Goal: Information Seeking & Learning: Get advice/opinions

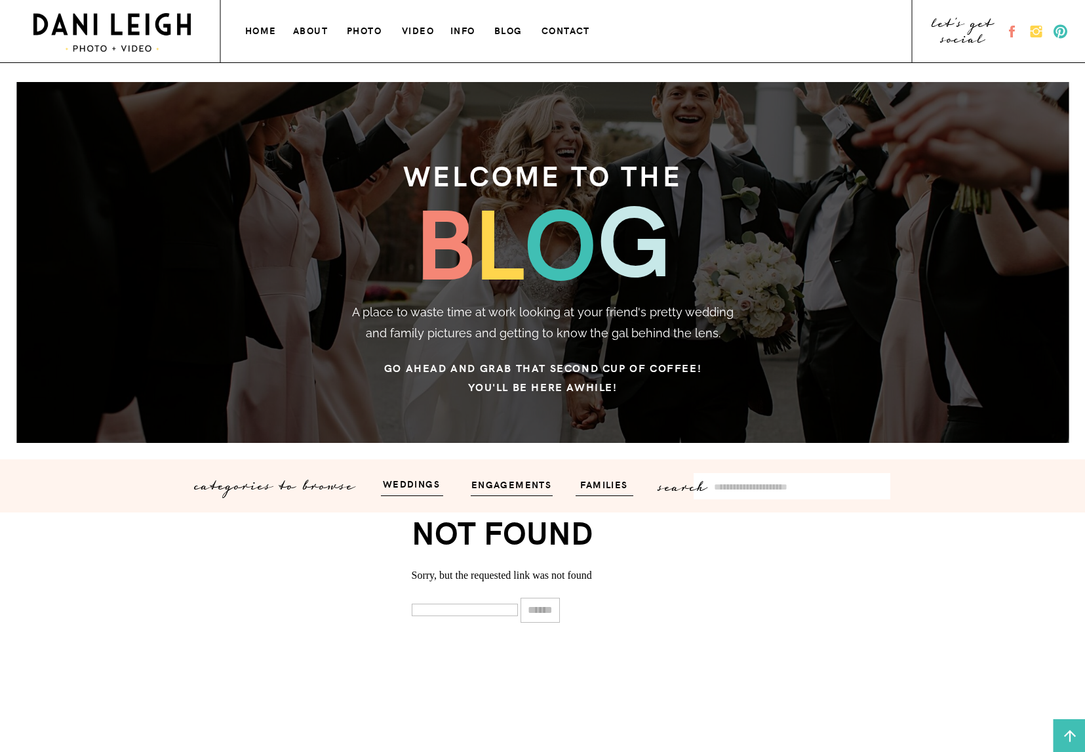
click at [245, 27] on h3 "home" at bounding box center [261, 29] width 33 height 14
click at [357, 28] on h3 "photo" at bounding box center [365, 29] width 37 height 14
click at [408, 489] on h3 "weddings" at bounding box center [411, 482] width 79 height 15
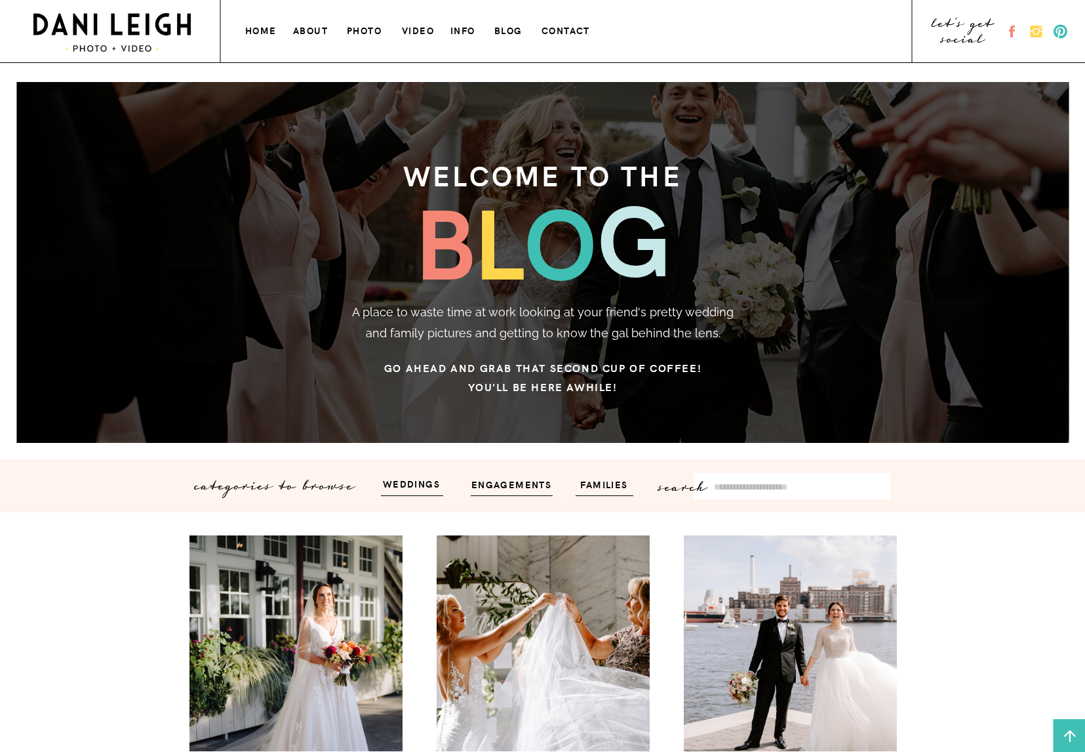
click at [259, 32] on h3 "home" at bounding box center [261, 29] width 33 height 14
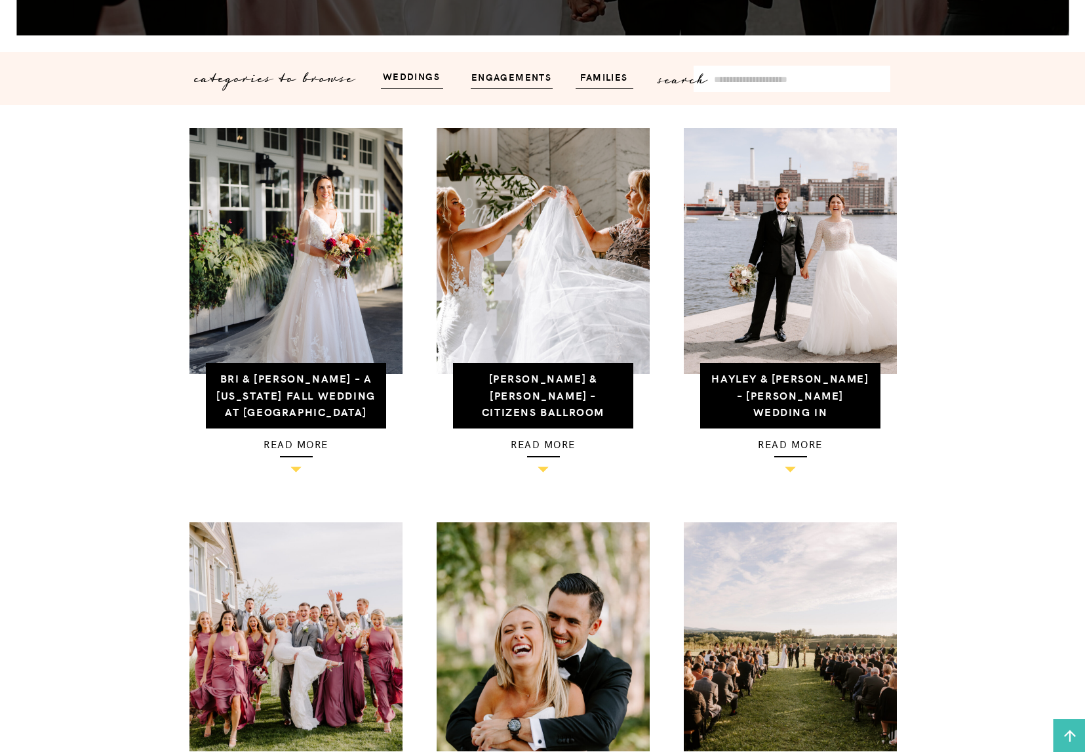
scroll to position [405, 0]
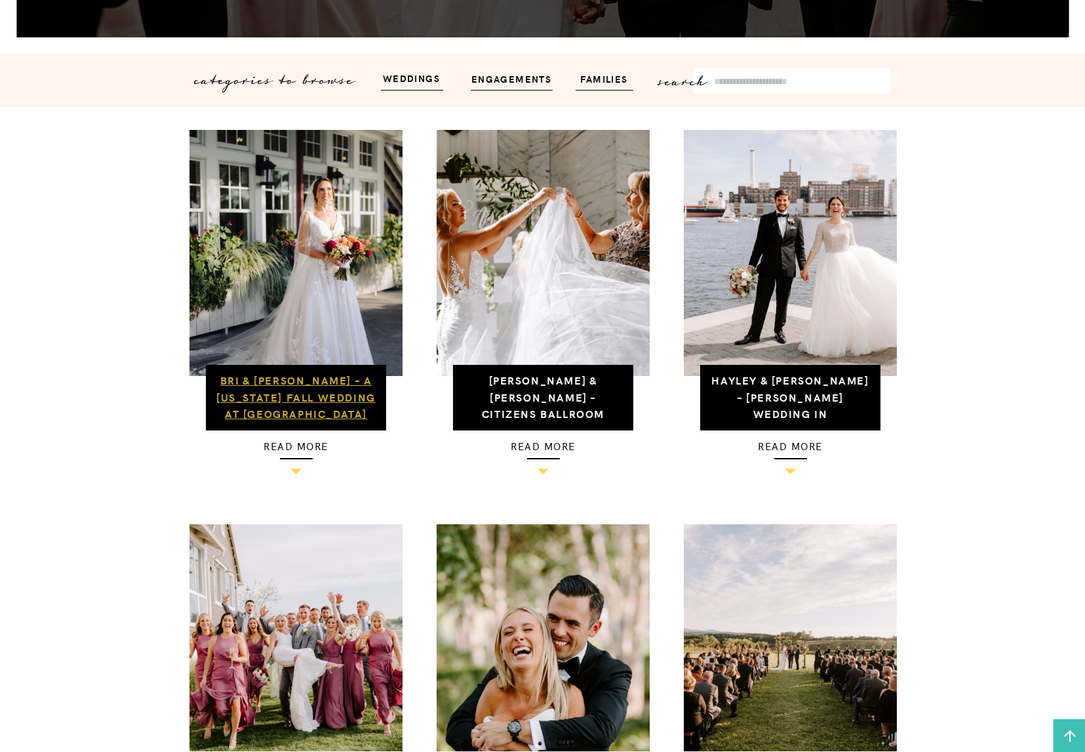
click at [294, 390] on link "Bri & [PERSON_NAME] – A [US_STATE] Fall Wedding at [GEOGRAPHIC_DATA]" at bounding box center [295, 396] width 159 height 48
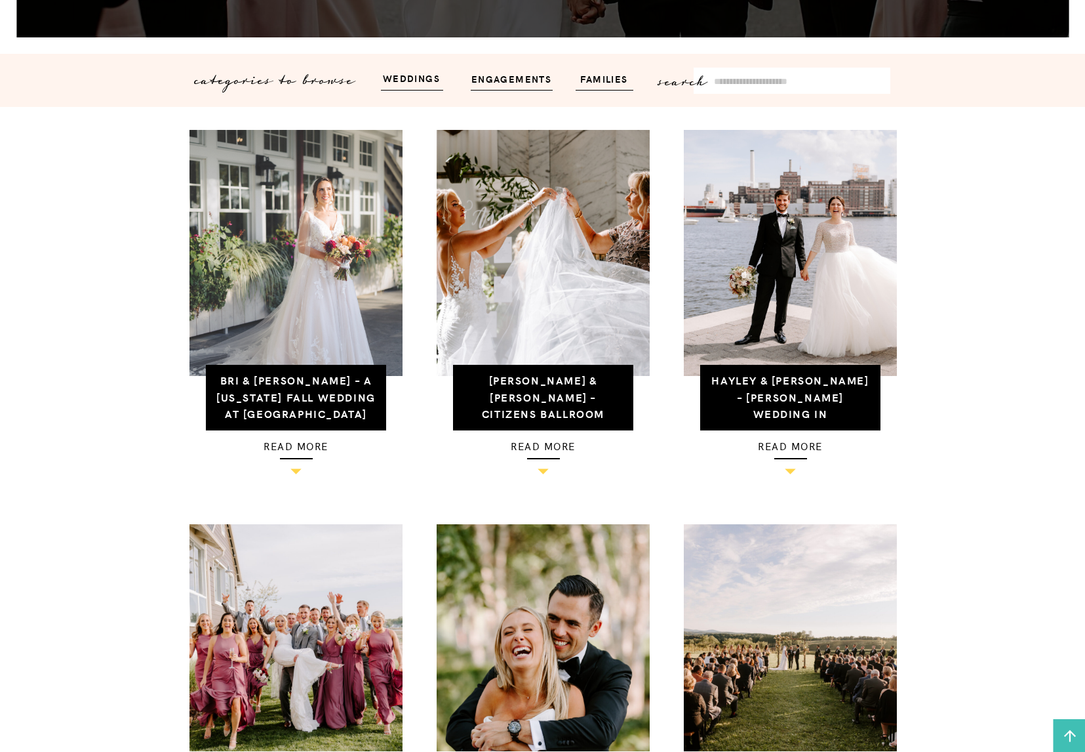
click at [304, 301] on img at bounding box center [296, 253] width 213 height 246
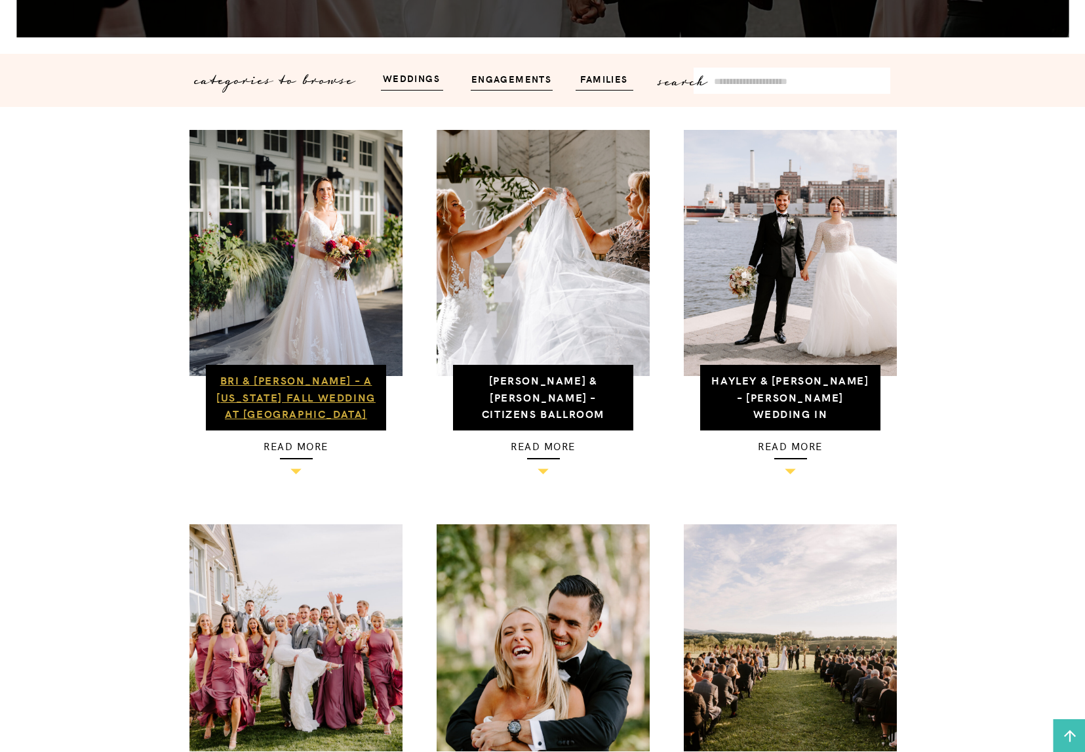
click at [304, 412] on link "Bri & Kyle – A Maryland Fall Wedding at Chesapeake Bay Beach Club" at bounding box center [295, 396] width 159 height 48
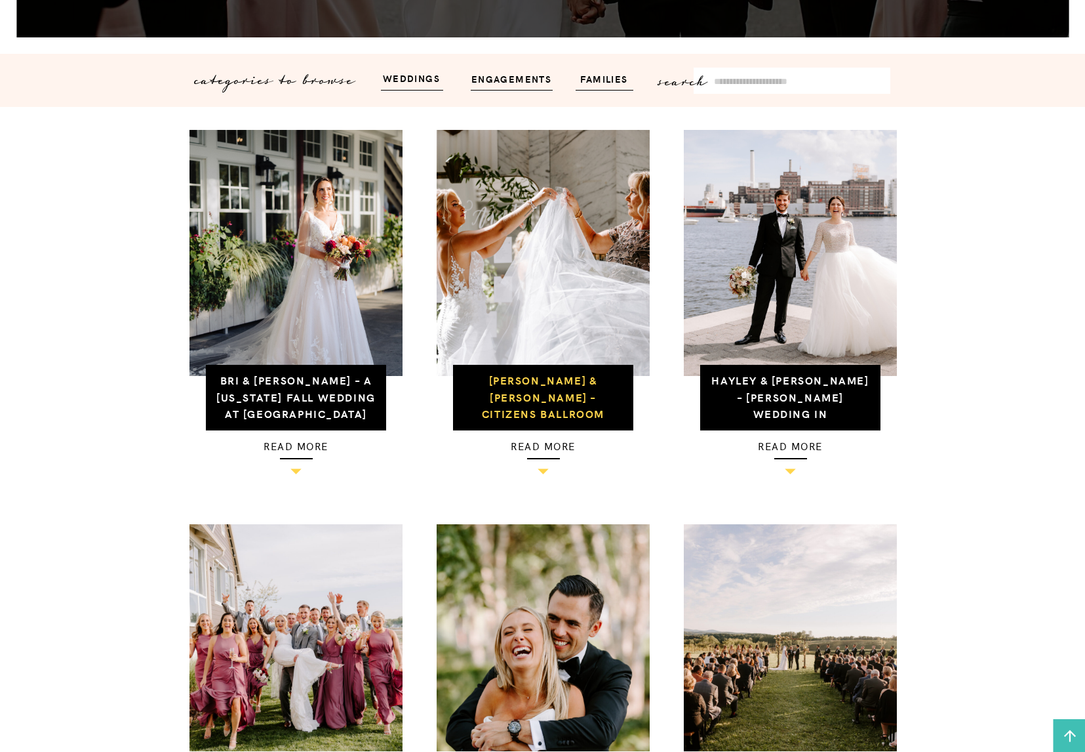
click at [540, 404] on h3 "Angela & Curtis – Citizens Ballroom Wedding Frederick MD" at bounding box center [544, 397] width 164 height 51
click at [540, 398] on link "Angela & Curtis – Citizens Ballroom Wedding Frederick MD" at bounding box center [543, 412] width 159 height 81
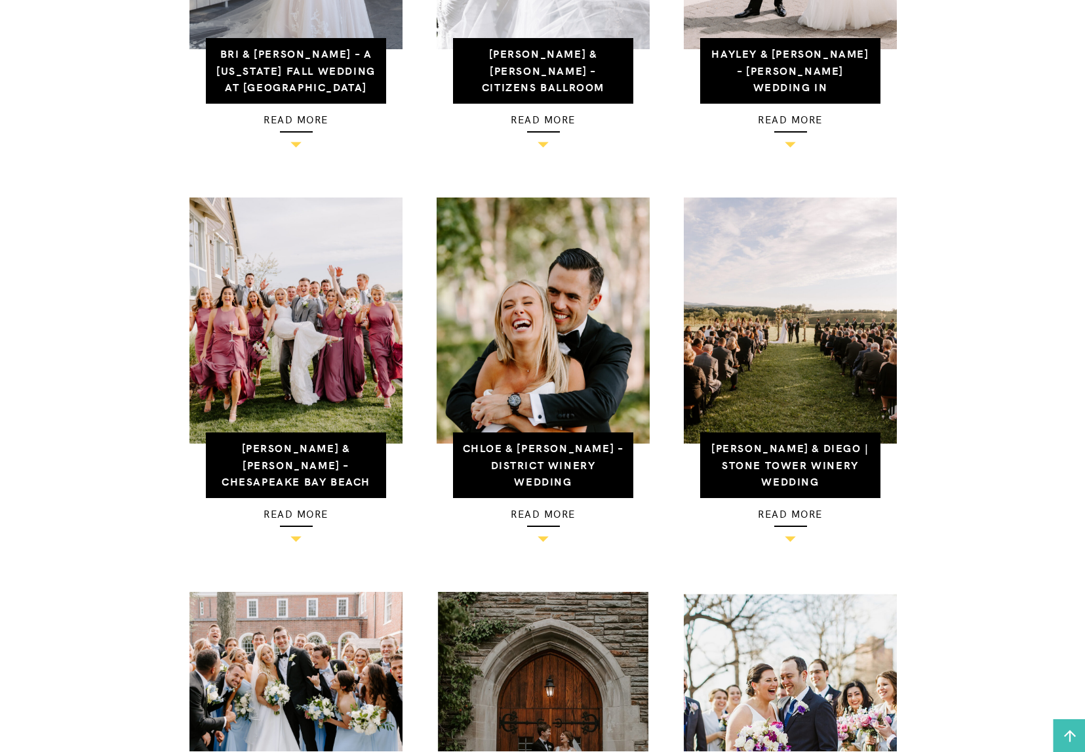
scroll to position [759, 0]
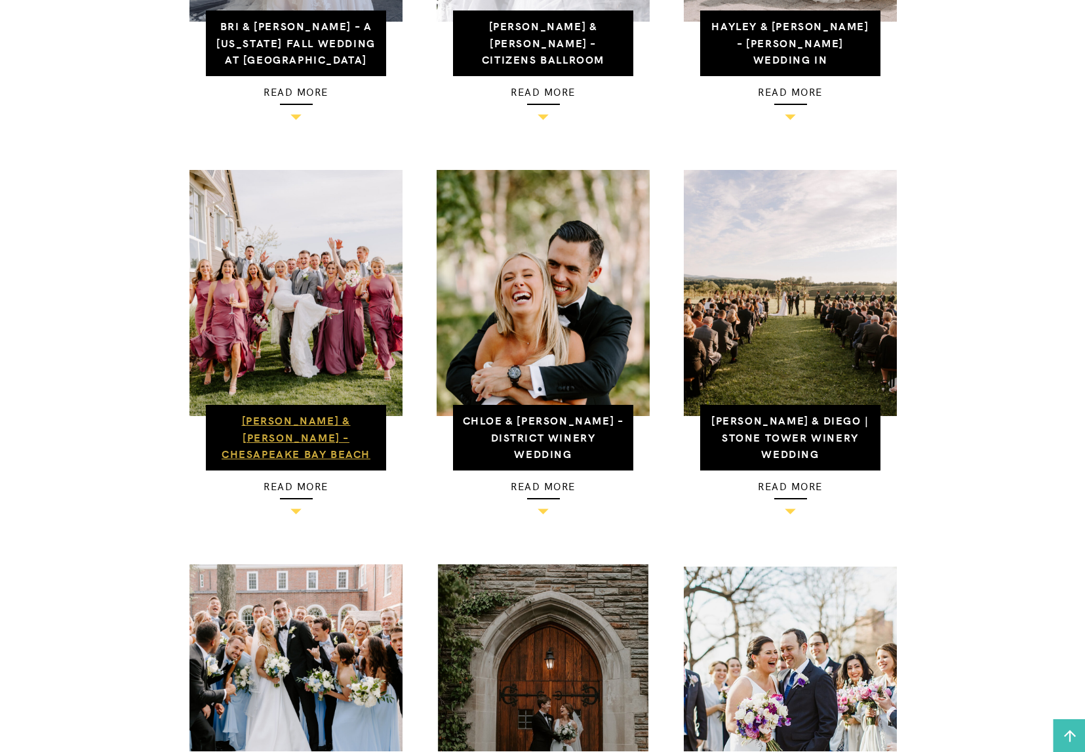
click at [289, 414] on link "Jenny & Mark – Chesapeake Bay Beach Club Wedding" at bounding box center [296, 444] width 149 height 65
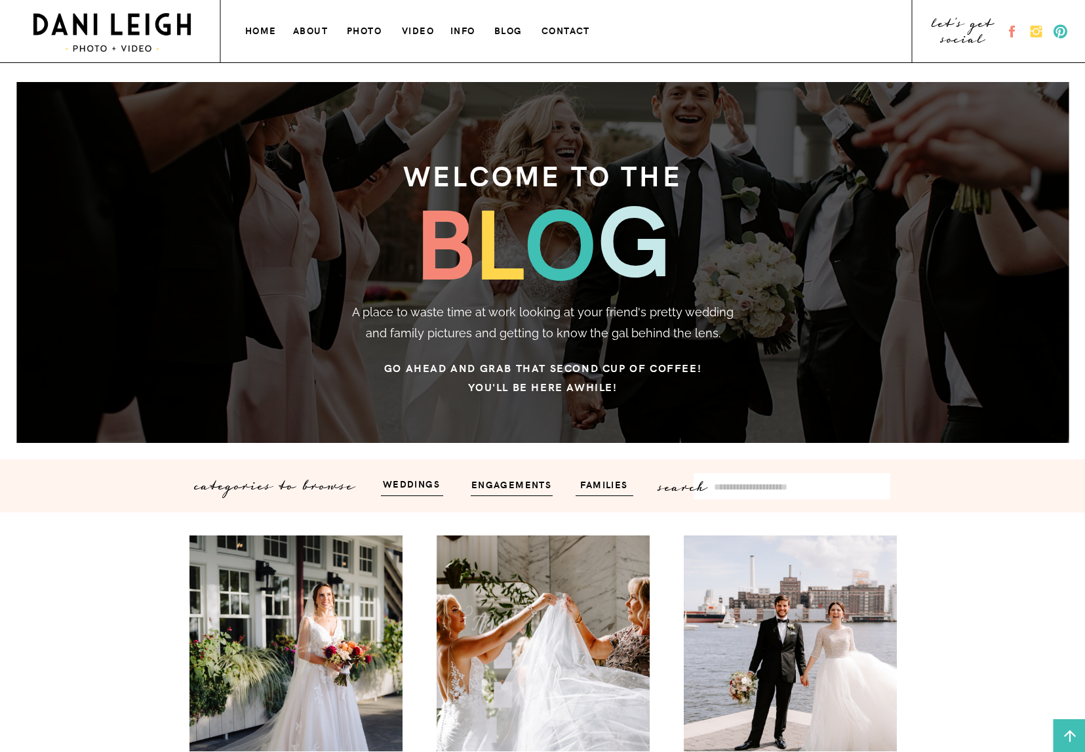
scroll to position [0, 0]
click at [426, 30] on h3 "VIDEO" at bounding box center [419, 29] width 34 height 14
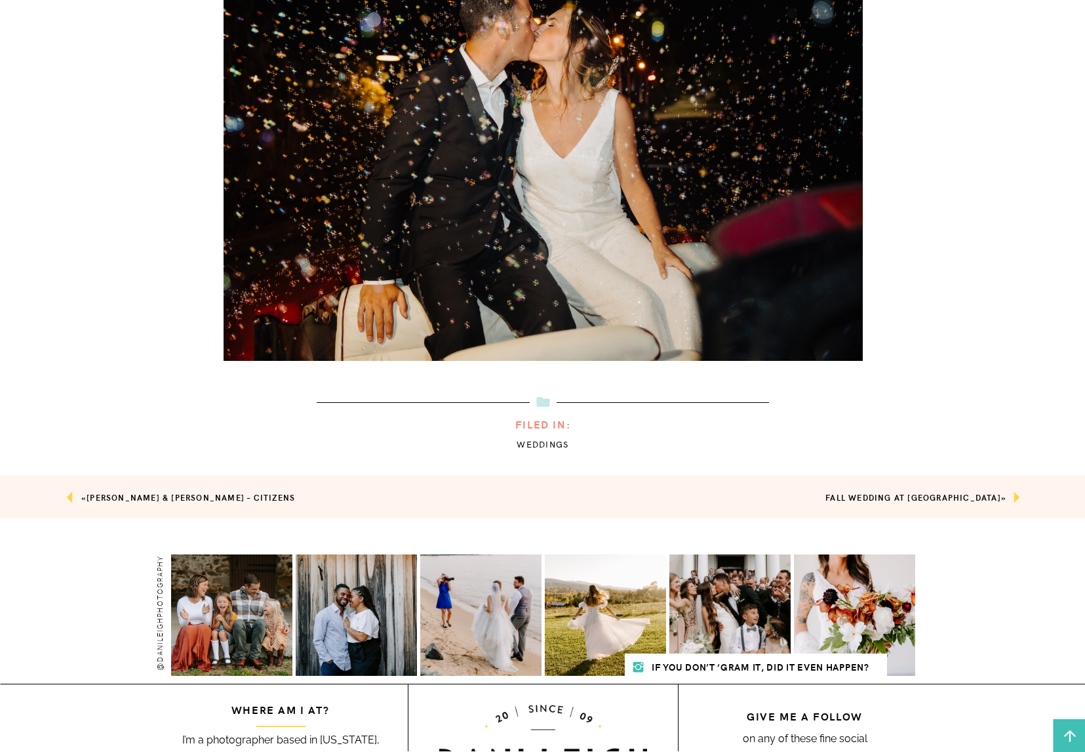
scroll to position [9280, 0]
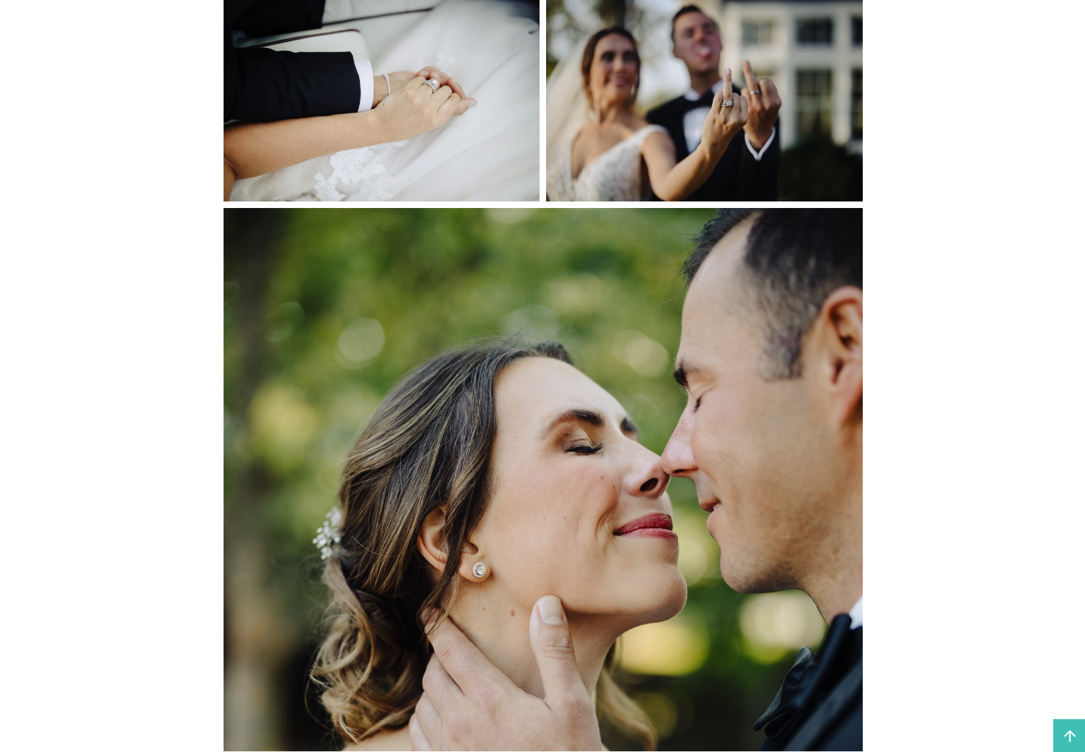
scroll to position [1796, 0]
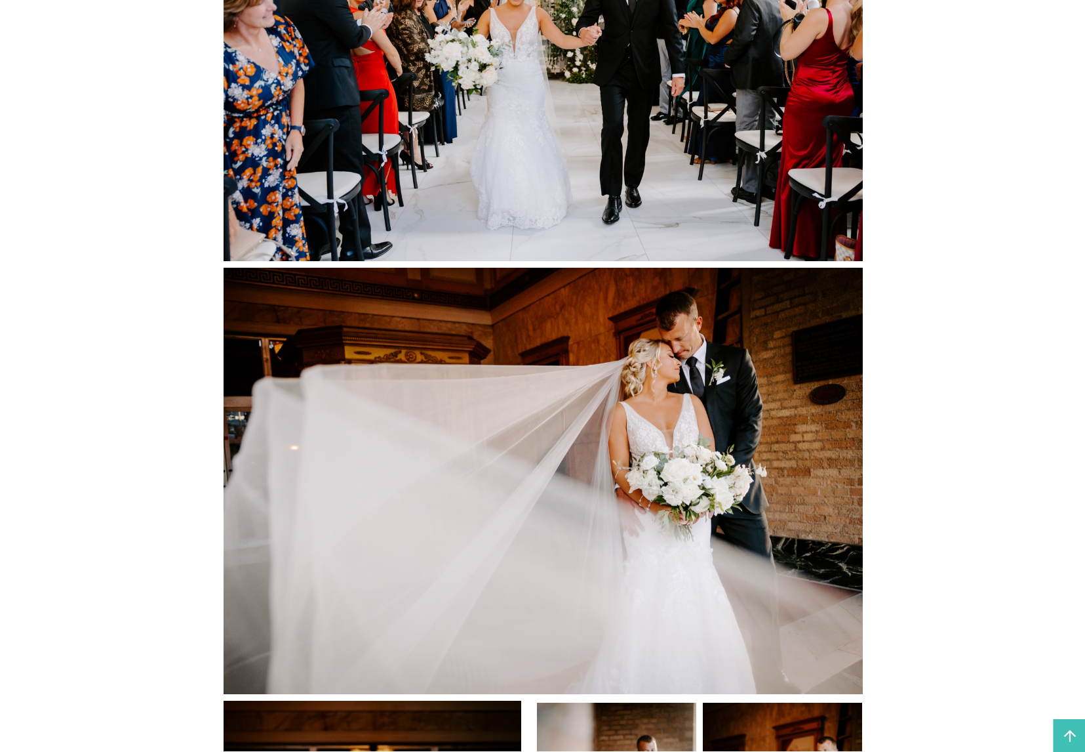
scroll to position [8432, 0]
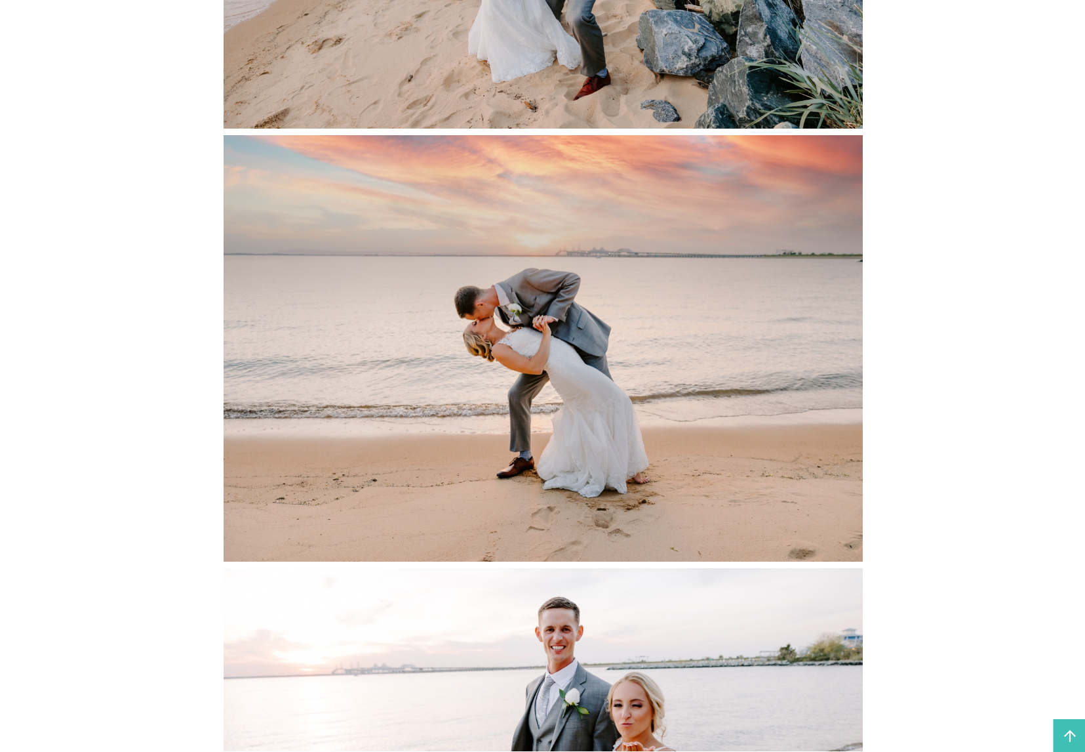
scroll to position [8664, 0]
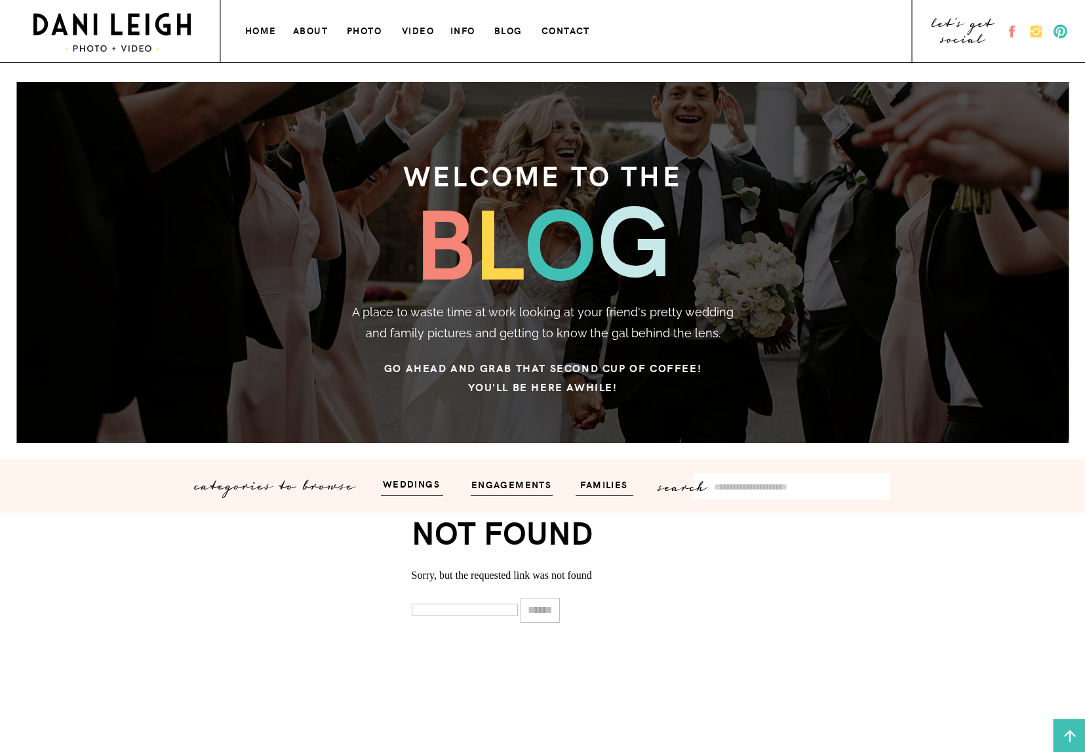
click at [468, 31] on h3 "info" at bounding box center [465, 29] width 28 height 14
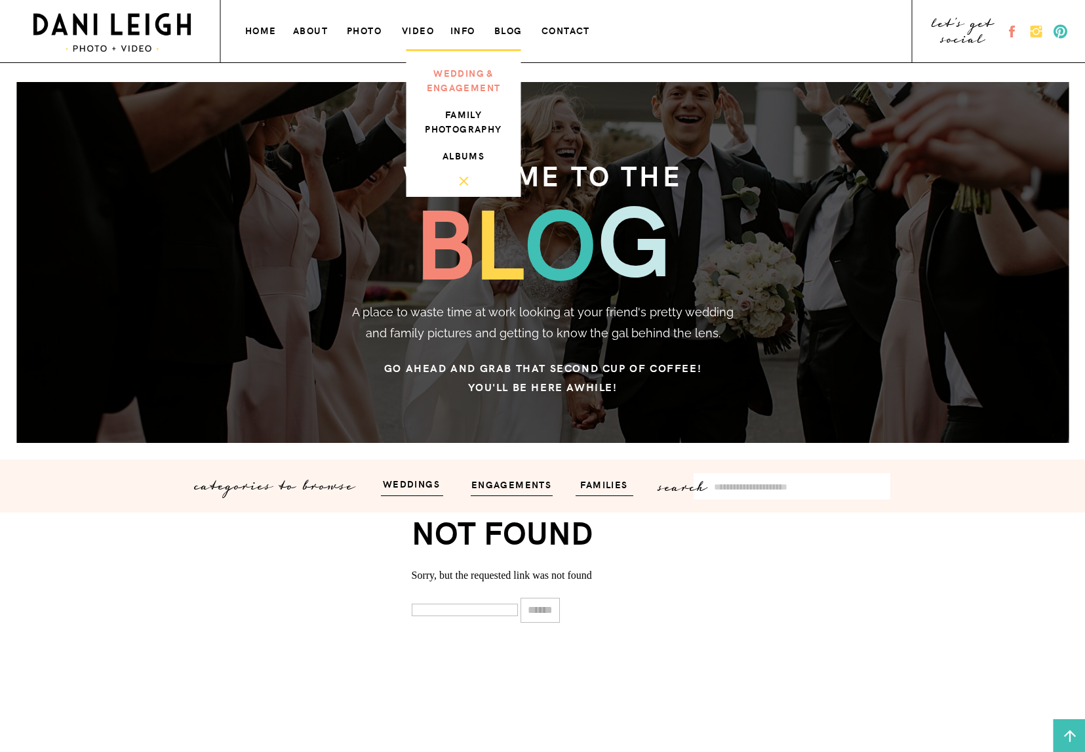
click at [471, 85] on h3 "wedding & engagement" at bounding box center [464, 79] width 88 height 26
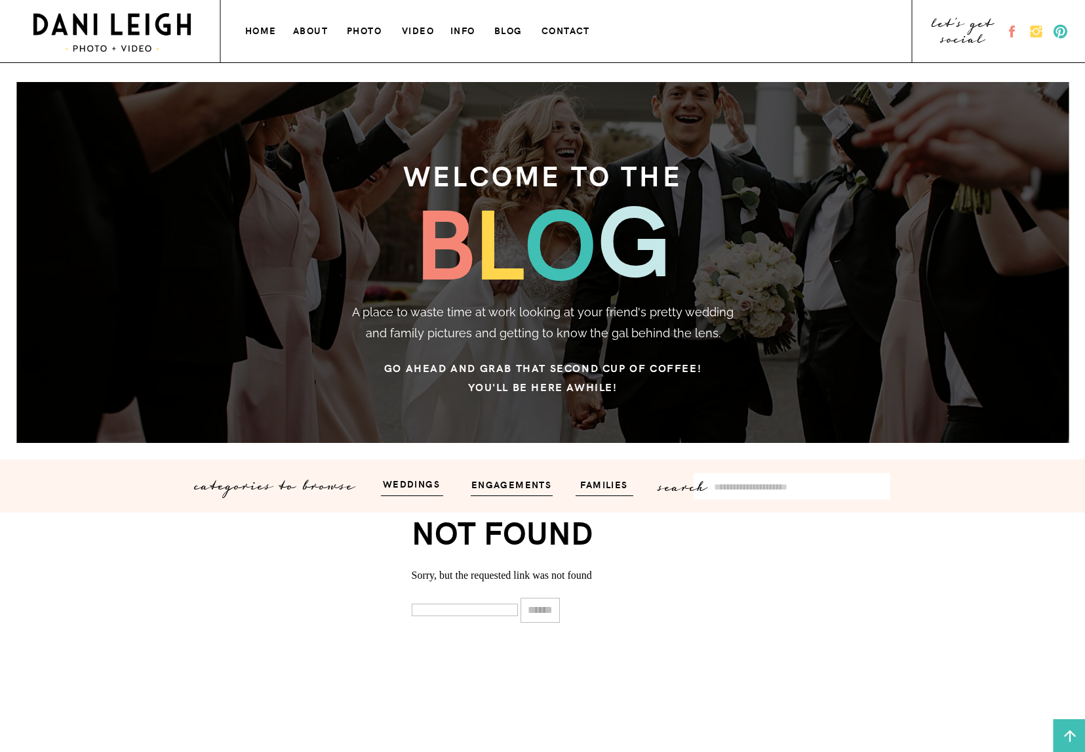
click at [506, 27] on h3 "blog" at bounding box center [509, 29] width 31 height 14
click at [550, 30] on h3 "contact" at bounding box center [568, 29] width 52 height 14
click at [508, 29] on h3 "blog" at bounding box center [509, 29] width 31 height 14
click at [260, 33] on h3 "home" at bounding box center [261, 29] width 33 height 14
